Goal: Information Seeking & Learning: Learn about a topic

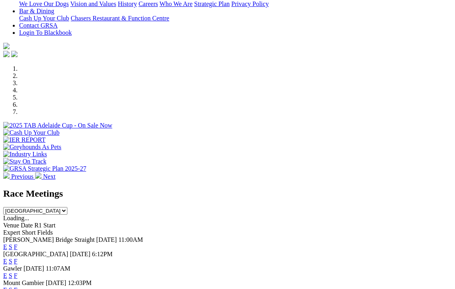
scroll to position [187, 0]
click at [18, 257] on link "F" at bounding box center [16, 260] width 4 height 7
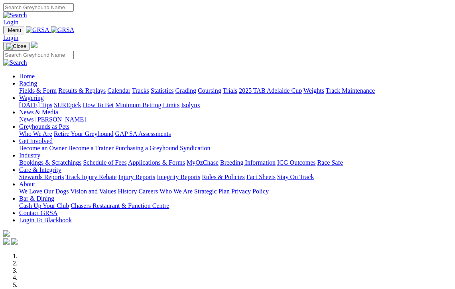
scroll to position [231, 0]
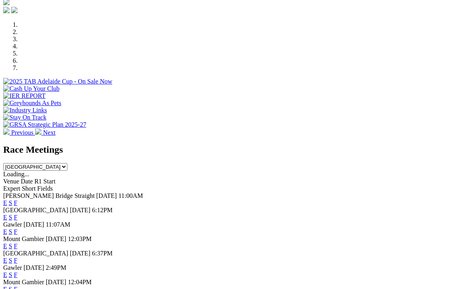
click at [7, 214] on link "E" at bounding box center [5, 217] width 4 height 7
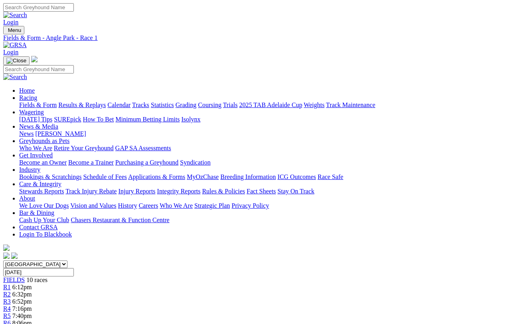
click at [11, 312] on span "R5" at bounding box center [7, 315] width 8 height 7
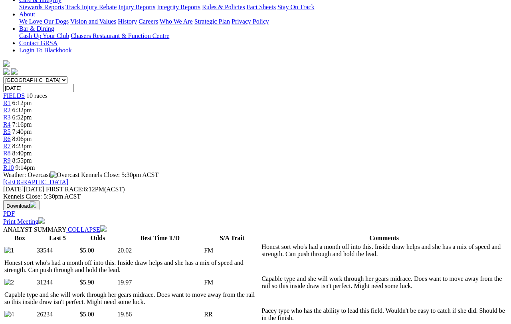
scroll to position [183, 16]
